Goal: Complete application form

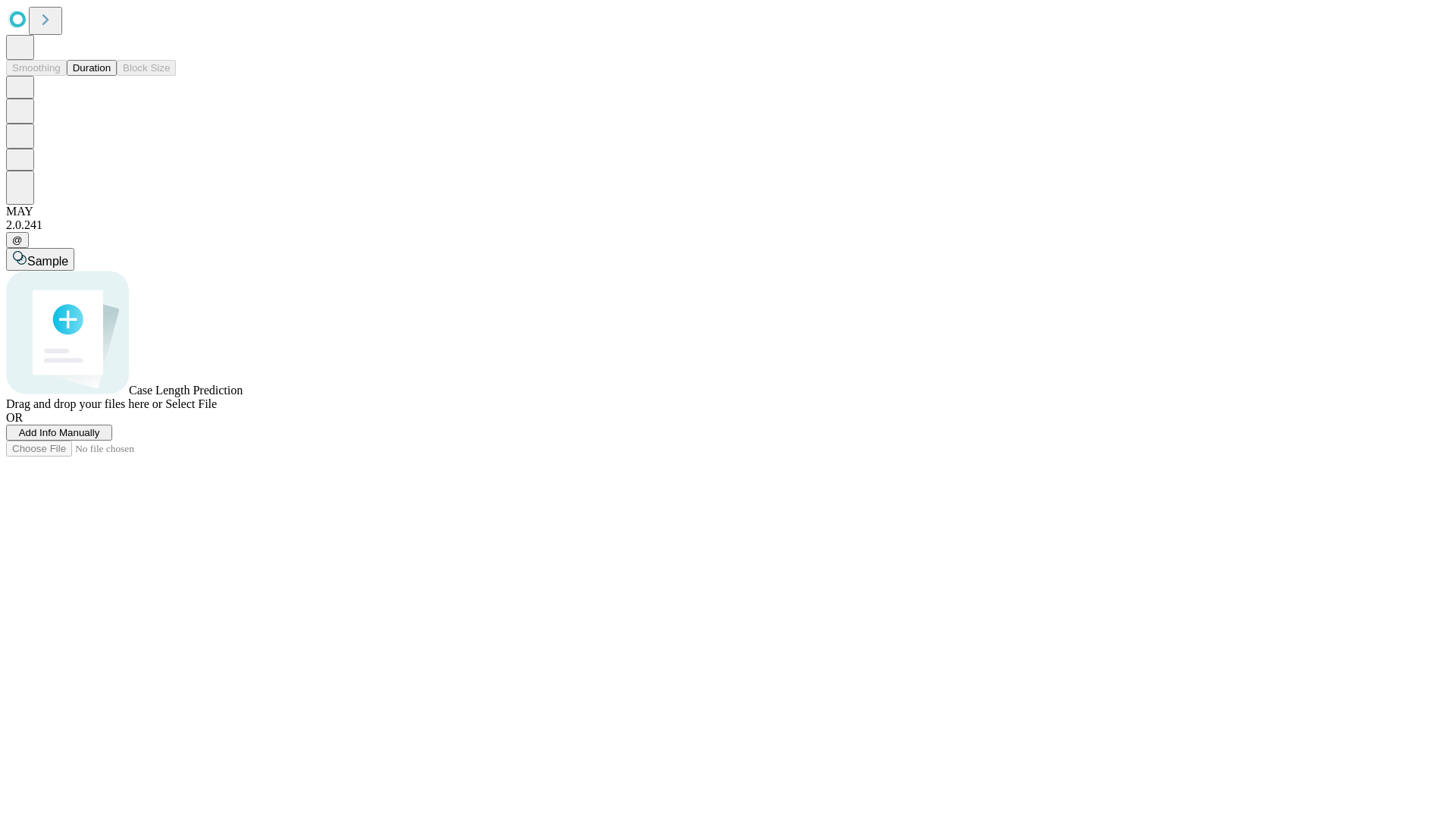
click at [100, 439] on span "Add Info Manually" at bounding box center [60, 433] width 82 height 12
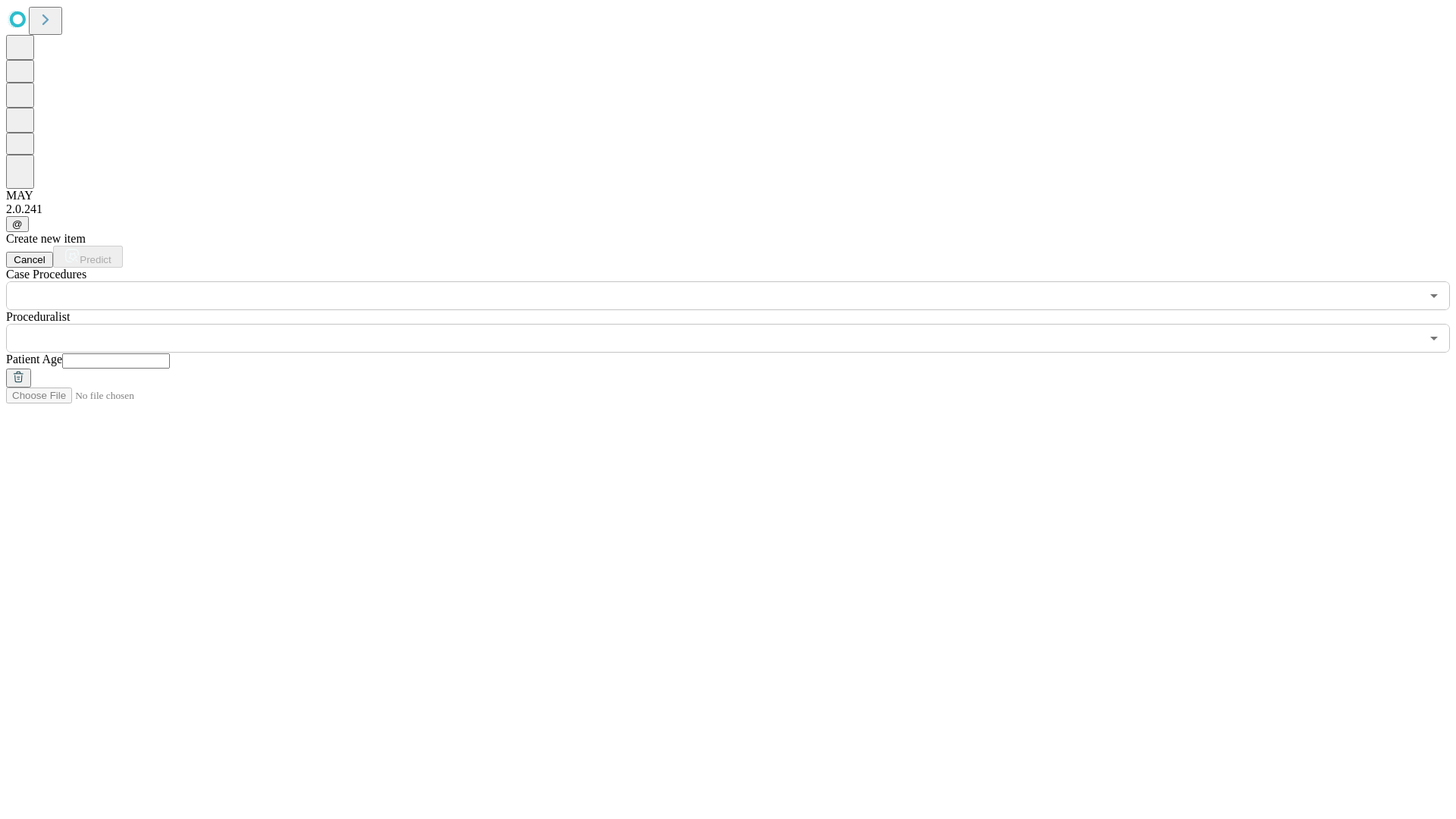
click at [170, 354] on input "text" at bounding box center [116, 361] width 107 height 15
type input "**"
click at [739, 324] on input "text" at bounding box center [712, 338] width 1414 height 29
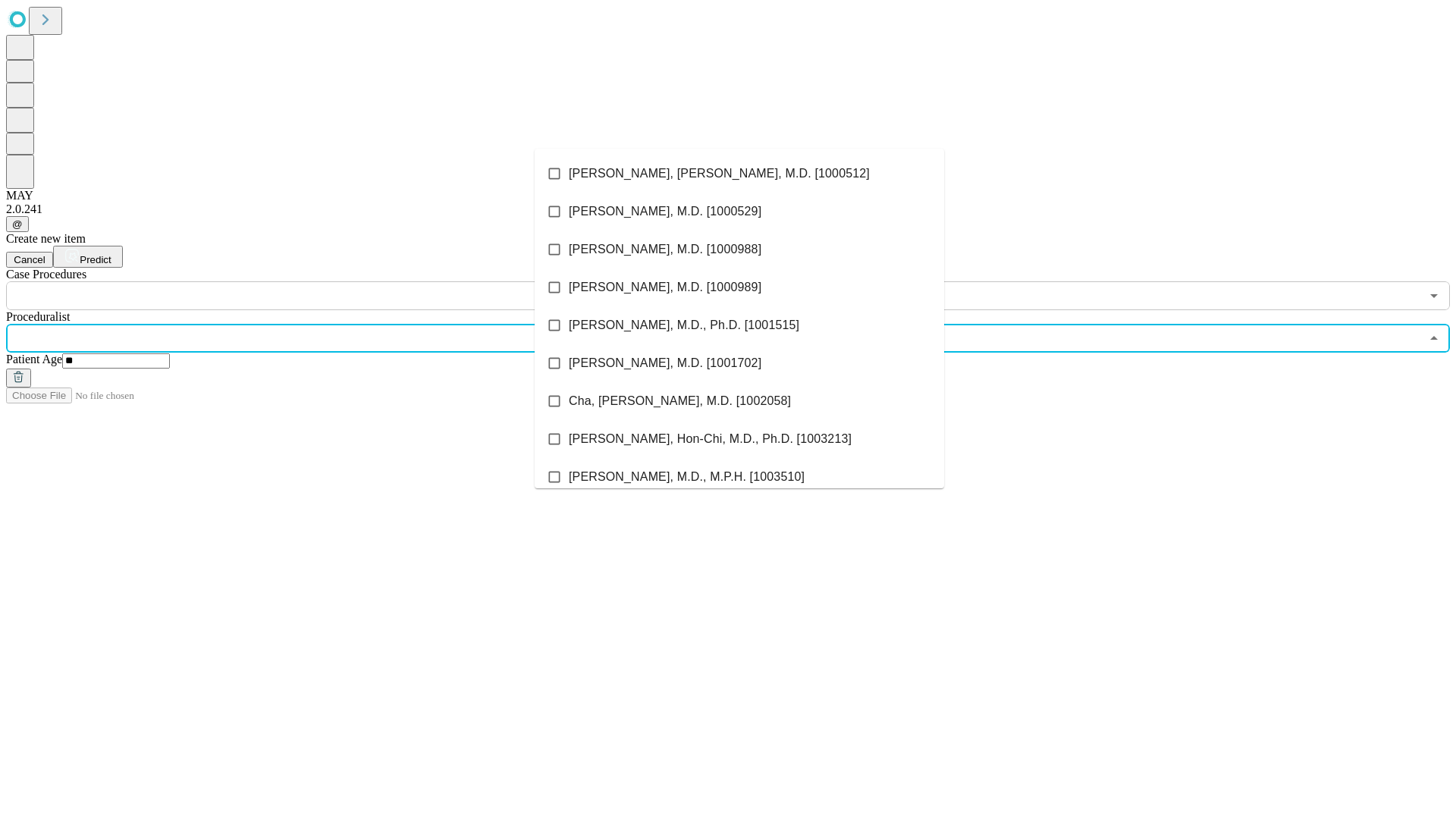
click at [739, 174] on li "[PERSON_NAME], [PERSON_NAME], M.D. [1000512]" at bounding box center [739, 174] width 409 height 38
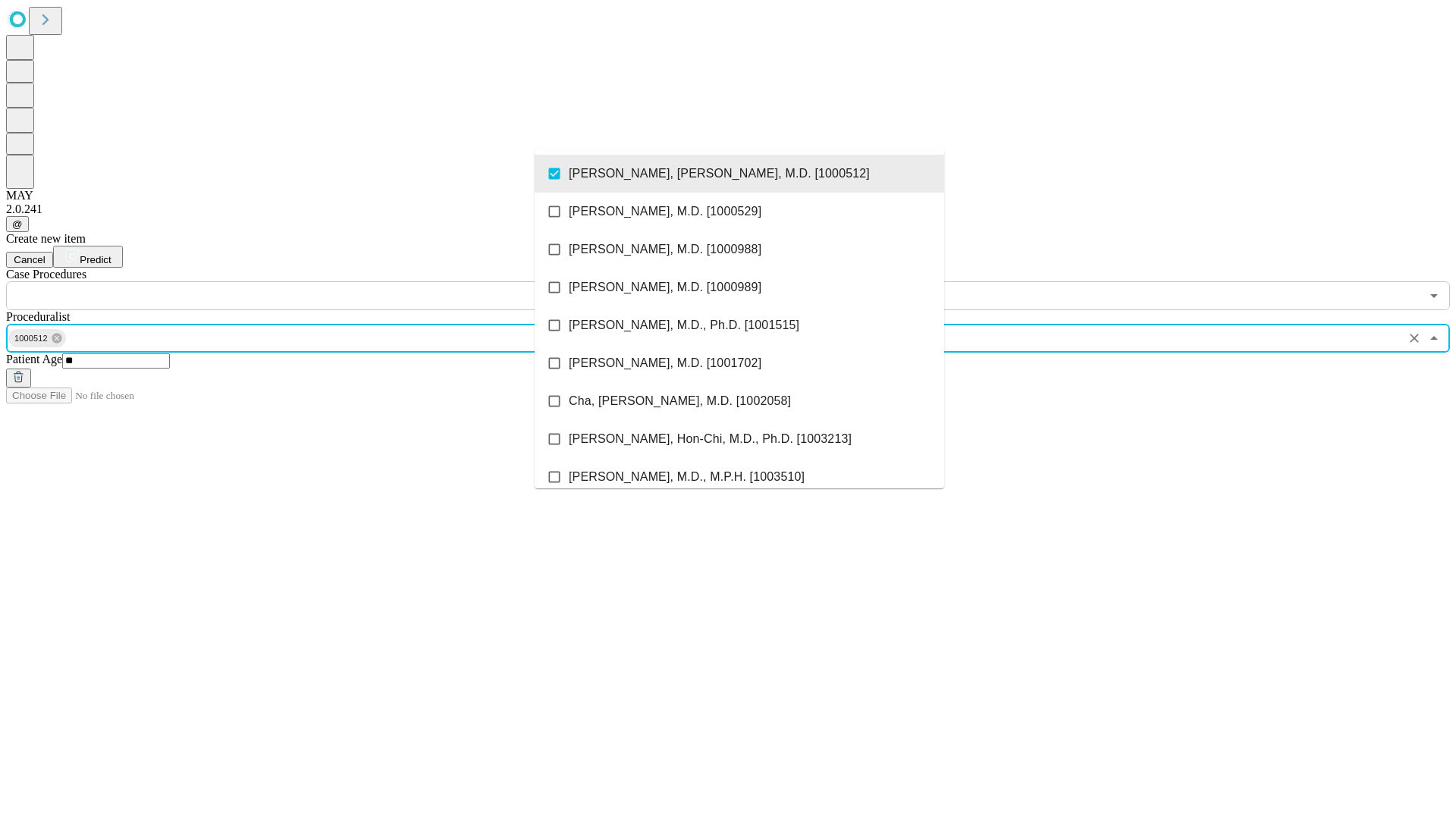
click at [319, 281] on input "text" at bounding box center [712, 295] width 1414 height 29
